Goal: Task Accomplishment & Management: Use online tool/utility

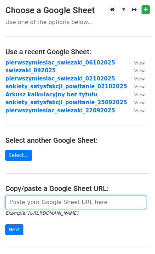
click at [50, 208] on input "url" at bounding box center [75, 202] width 141 height 13
paste input "https://docs.google.com/spreadsheets/d/1iazXIRJFqeSQMsgNGzSiWdJ3TOhnh3iApIwwoJN…"
type input "https://docs.google.com/spreadsheets/d/1iazXIRJFqeSQMsgNGzSiWdJ3TOhnh3iApIwwoJN…"
click at [5, 225] on input "Next" at bounding box center [14, 230] width 18 height 11
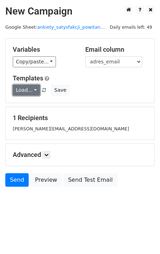
click at [35, 91] on link "Load..." at bounding box center [26, 90] width 27 height 11
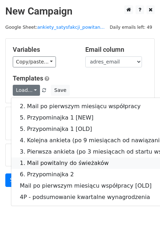
click at [76, 162] on link "1. Mail powitalny do świeżaków" at bounding box center [109, 162] width 197 height 11
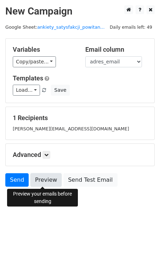
click at [43, 181] on link "Preview" at bounding box center [46, 179] width 31 height 13
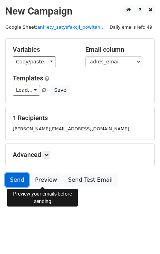
click at [22, 181] on link "Send" at bounding box center [16, 179] width 23 height 13
